Goal: Task Accomplishment & Management: Use online tool/utility

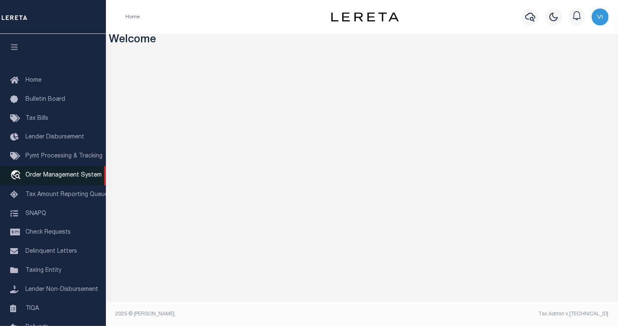
click at [57, 178] on span "Order Management System" at bounding box center [63, 175] width 76 height 6
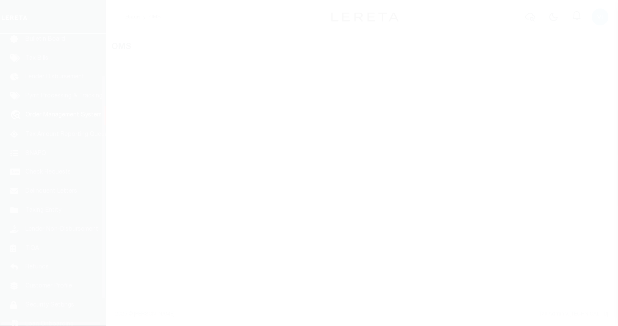
scroll to position [63, 0]
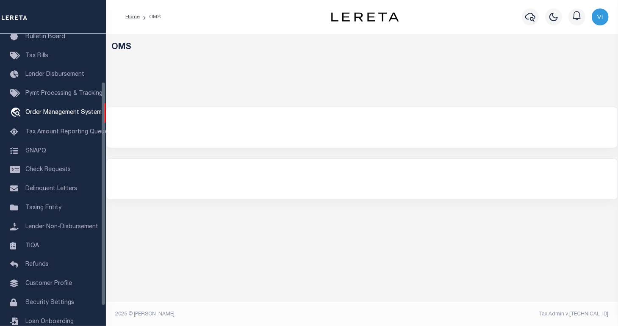
select select "200"
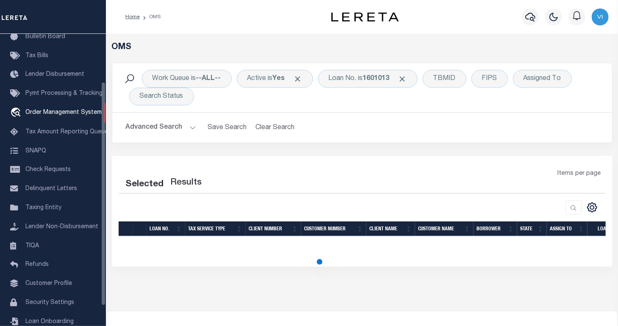
select select "200"
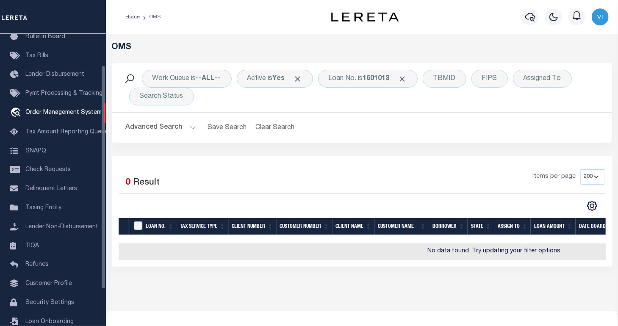
scroll to position [0, 0]
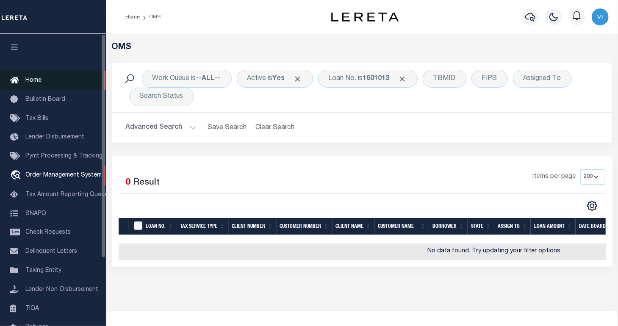
click at [43, 80] on link "Home" at bounding box center [53, 80] width 106 height 19
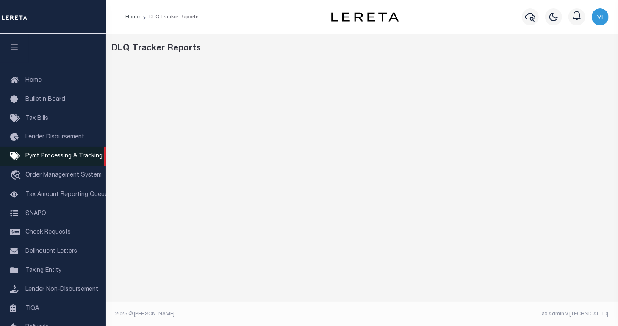
click at [59, 159] on span "Pymt Processing & Tracking" at bounding box center [63, 156] width 77 height 6
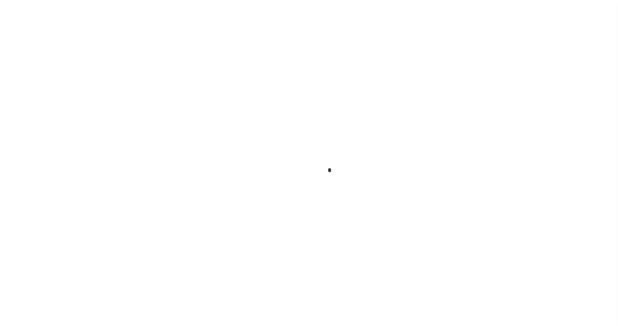
click at [55, 182] on div at bounding box center [309, 163] width 618 height 326
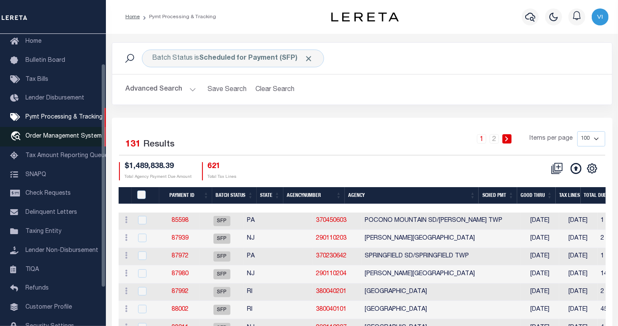
click at [83, 138] on span "Order Management System" at bounding box center [63, 136] width 76 height 6
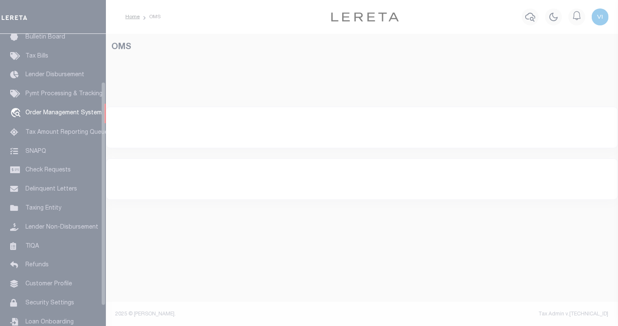
scroll to position [63, 0]
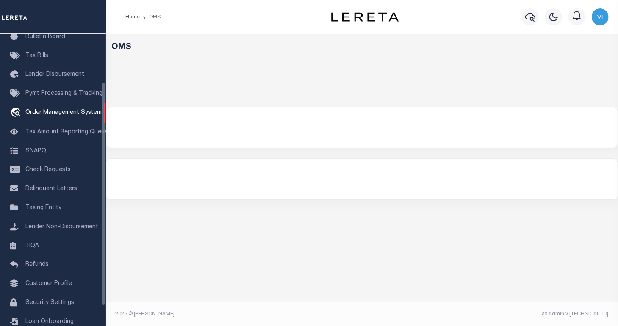
select select "200"
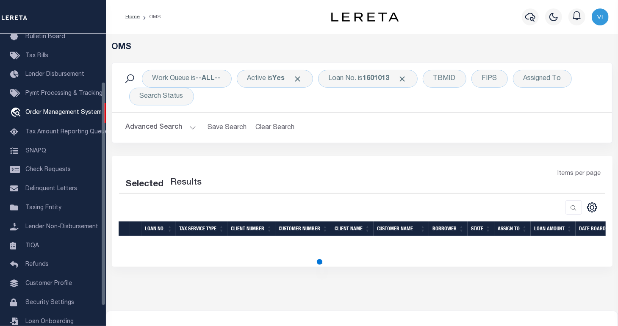
select select "200"
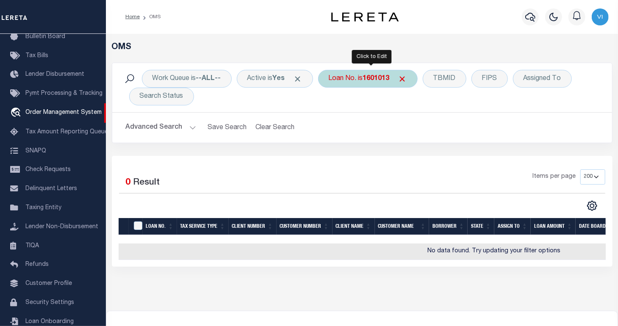
click at [359, 79] on div "Loan No. is 1601013" at bounding box center [367, 79] width 99 height 18
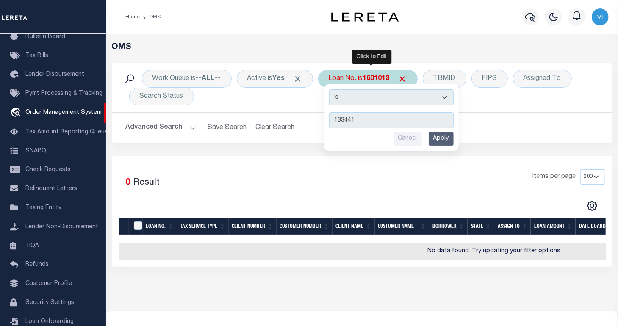
type input "1334411"
click at [445, 138] on input "Apply" at bounding box center [440, 139] width 25 height 14
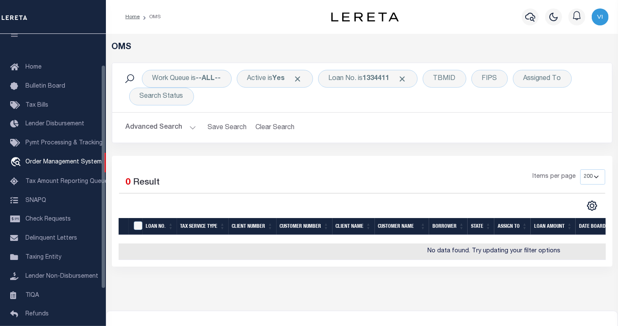
scroll to position [0, 0]
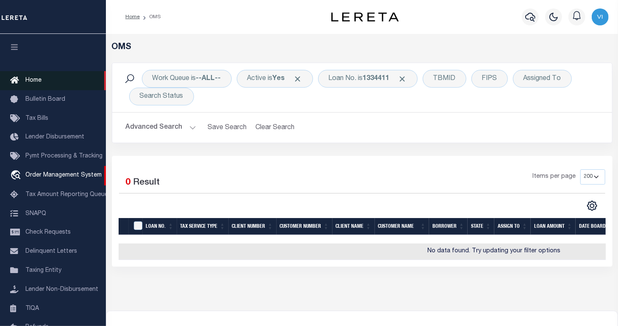
click at [70, 82] on link "Home" at bounding box center [53, 80] width 106 height 19
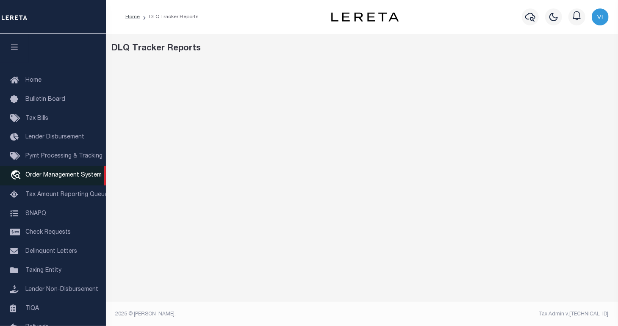
click at [76, 178] on span "Order Management System" at bounding box center [63, 175] width 76 height 6
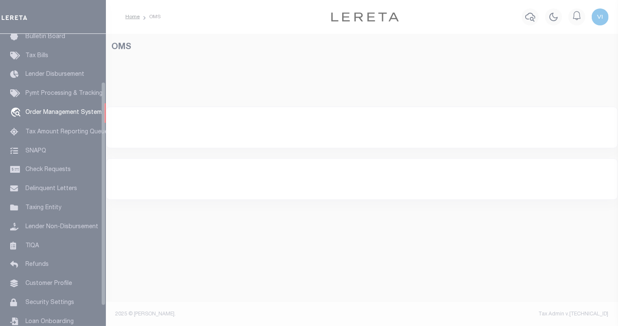
scroll to position [63, 0]
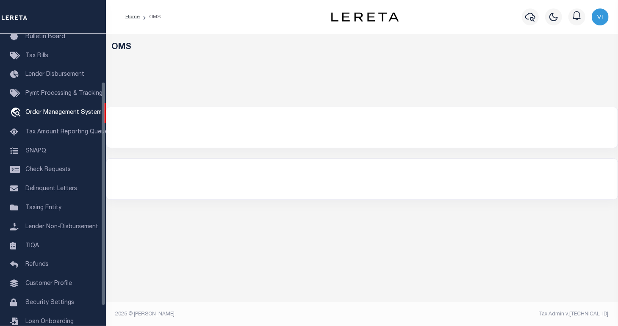
select select "200"
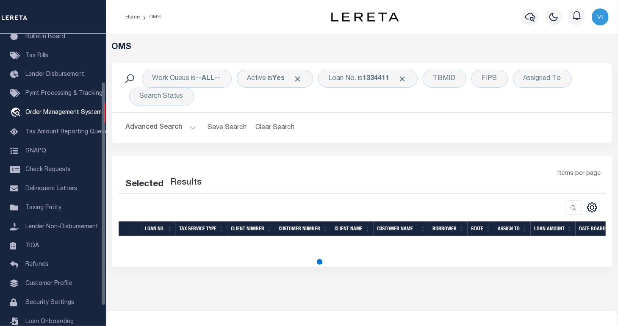
select select "200"
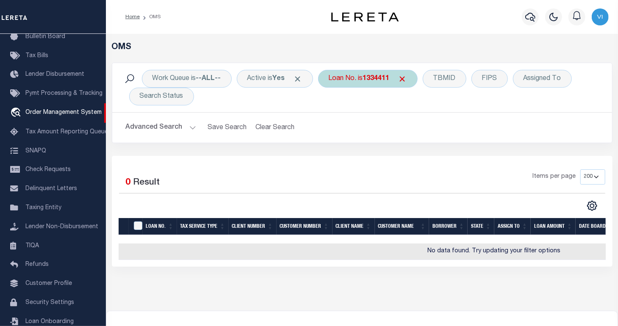
click at [384, 78] on b "1334411" at bounding box center [376, 78] width 27 height 7
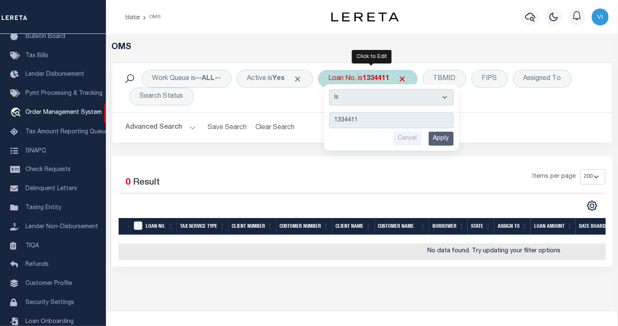
click at [384, 119] on input "1334411" at bounding box center [391, 120] width 124 height 16
type input "133411"
click at [446, 141] on input "Apply" at bounding box center [440, 139] width 25 height 14
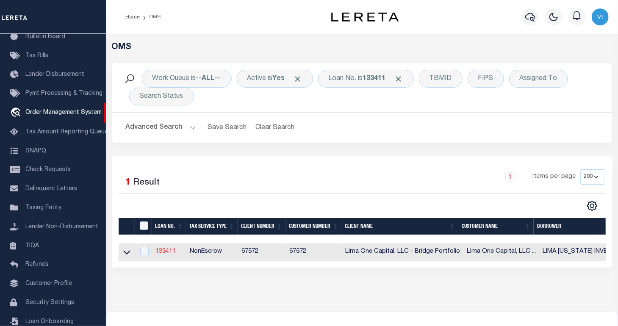
click at [170, 251] on link "133411" at bounding box center [165, 251] width 20 height 6
type input "133411"
type input "LIMA OHIO INVESTMENT GROUP LLC"
select select
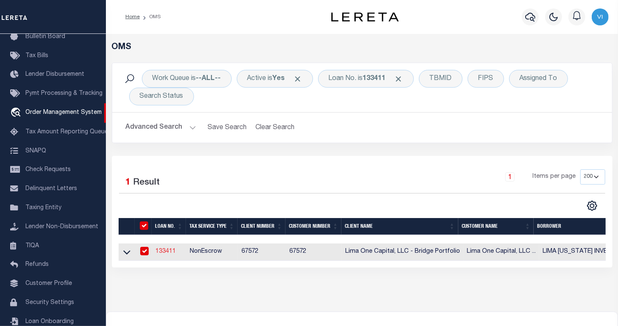
select select
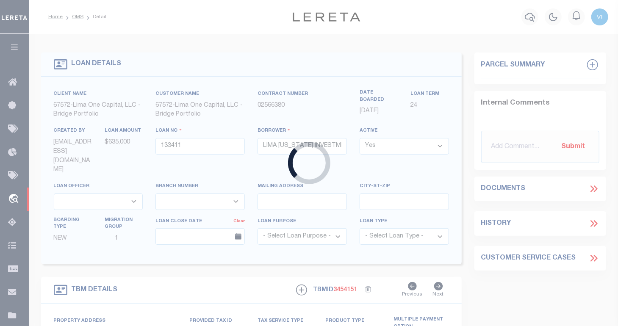
type input "3904 BURTON AVENUE"
radio input "true"
select select "NonEscrow"
select select
type input "TOLEDO OH 43612"
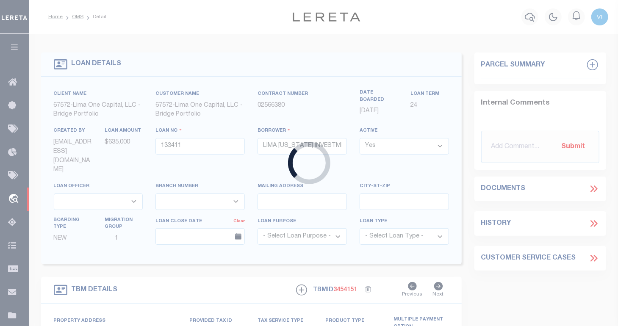
type input "133411-4"
type input "OH"
type textarea "SEE FILE34048 1APL"
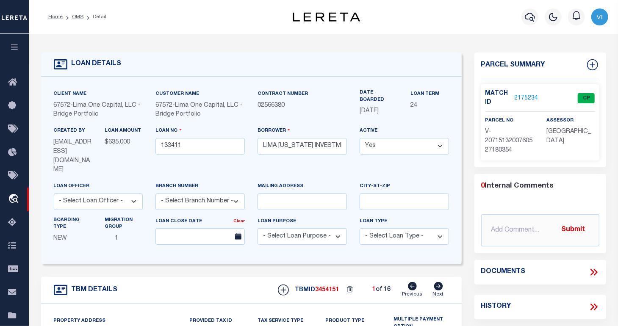
click at [166, 108] on span "67572" at bounding box center [163, 105] width 17 height 6
click at [76, 16] on link "OMS" at bounding box center [77, 16] width 11 height 5
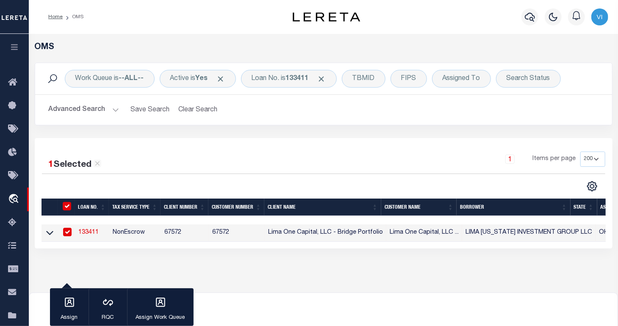
click at [15, 53] on button "button" at bounding box center [14, 48] width 29 height 29
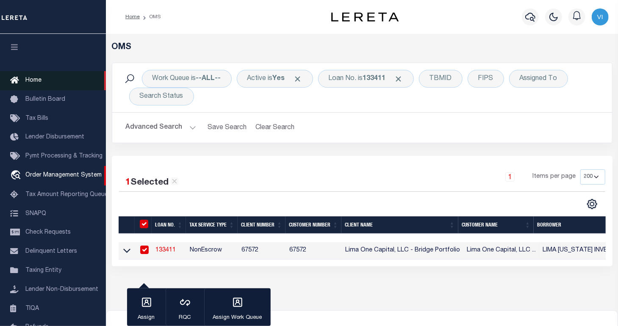
click at [52, 78] on link "Home" at bounding box center [53, 80] width 106 height 19
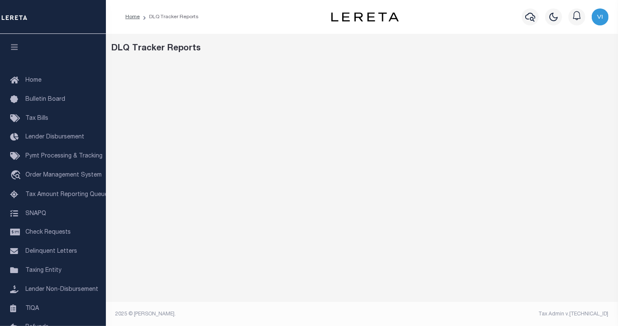
scroll to position [1, 0]
click at [305, 41] on div "DLQ Tracker Reports" at bounding box center [362, 47] width 500 height 13
click at [130, 16] on link "Home" at bounding box center [132, 15] width 14 height 5
click at [131, 17] on link "Home" at bounding box center [132, 16] width 14 height 5
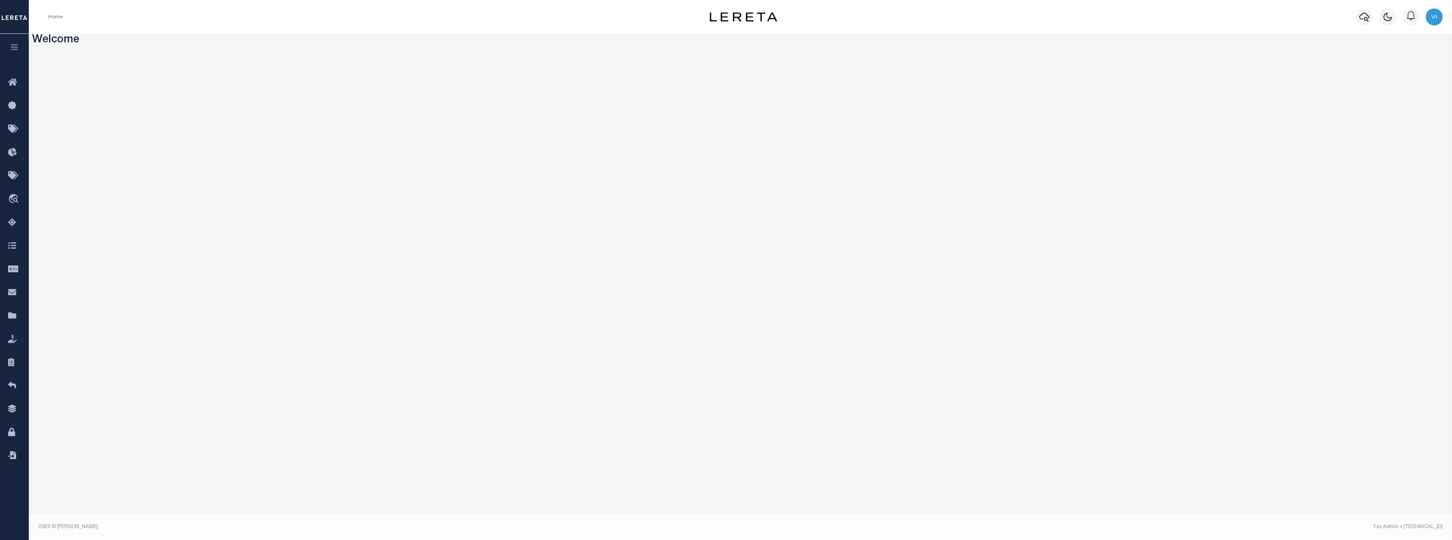
click at [8, 55] on button "button" at bounding box center [14, 48] width 29 height 29
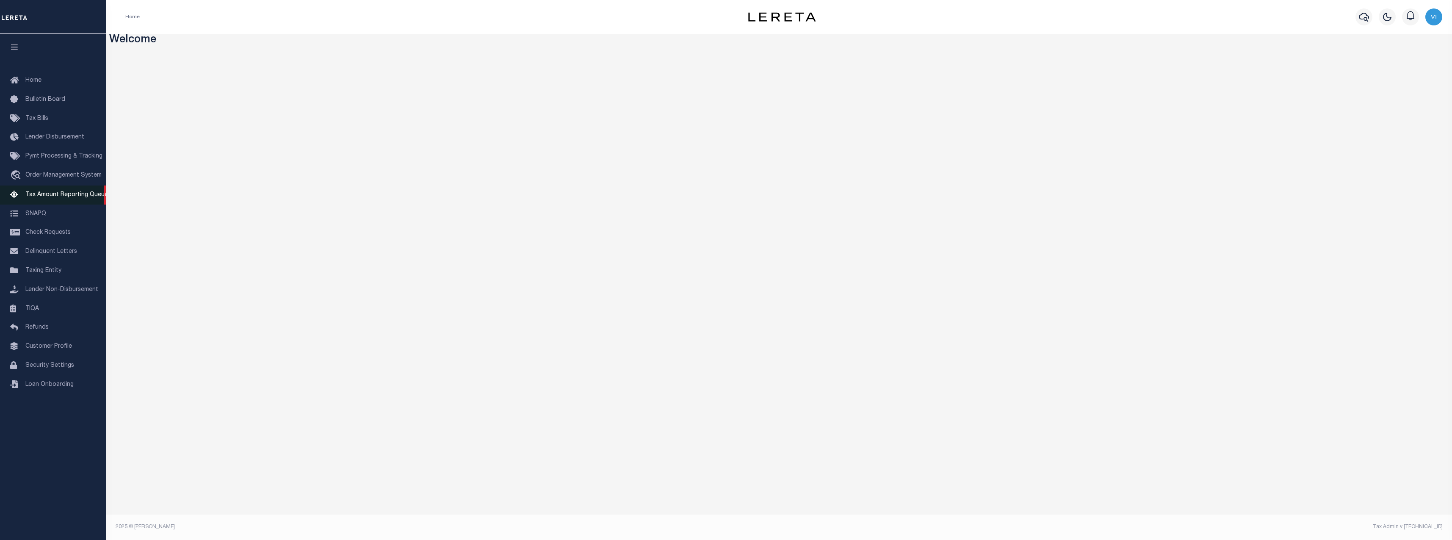
click at [65, 197] on span "Tax Amount Reporting Queue" at bounding box center [66, 195] width 83 height 6
